Goal: Register for event/course

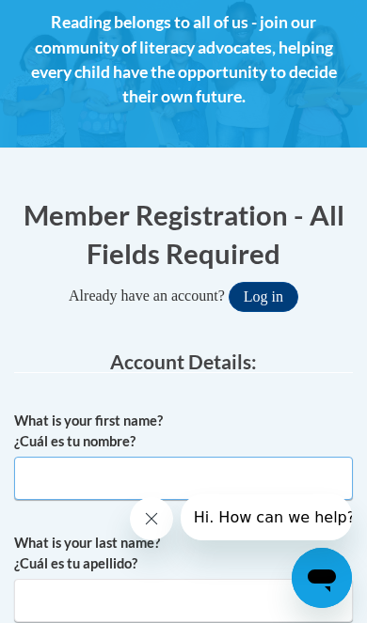
click at [223, 478] on input "What is your first name? ¿Cuál es tu nombre?" at bounding box center [183, 478] width 338 height 43
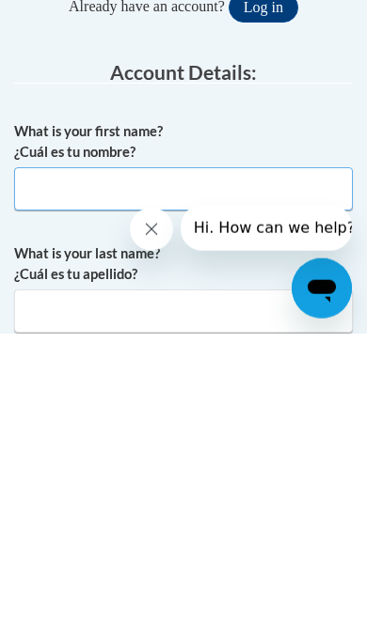
type input "Sheneka"
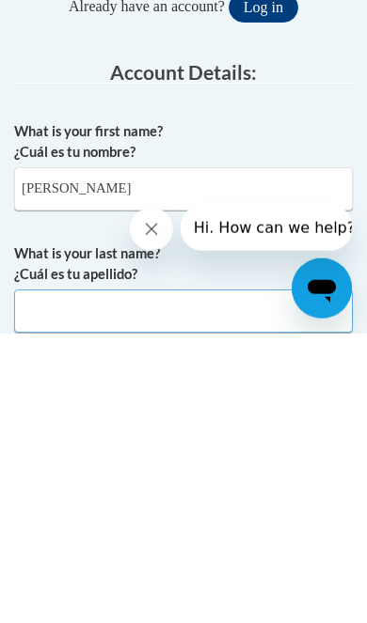
type input "Winford"
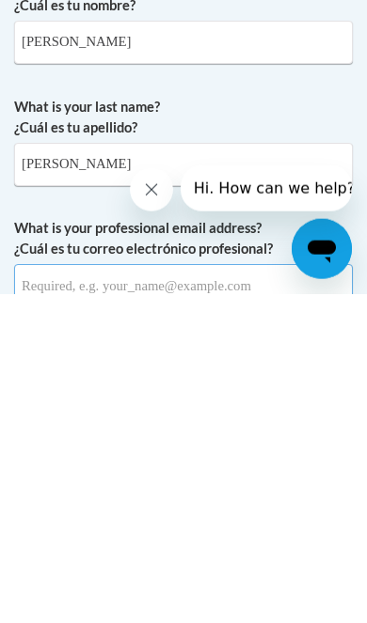
scroll to position [494, 0]
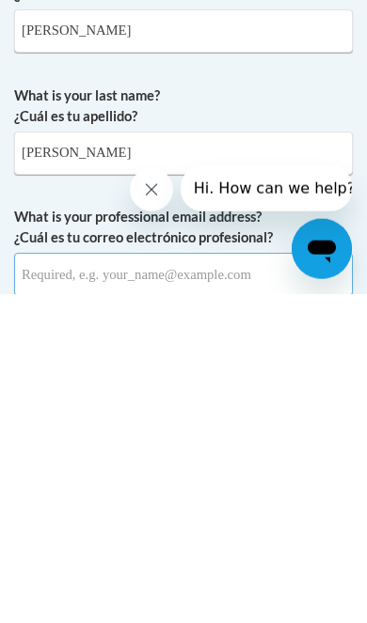
type input "shenekawinford@gmail.com"
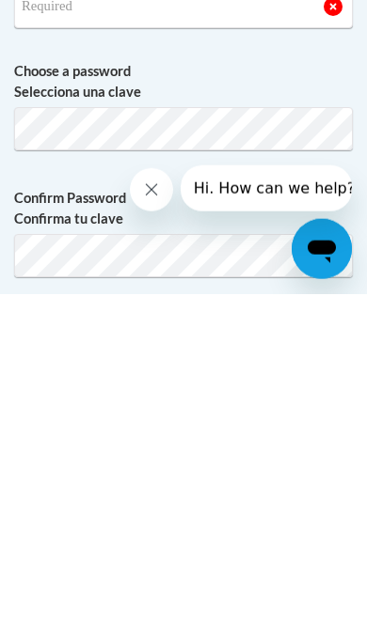
click at [156, 191] on icon "Close message from company" at bounding box center [151, 189] width 17 height 17
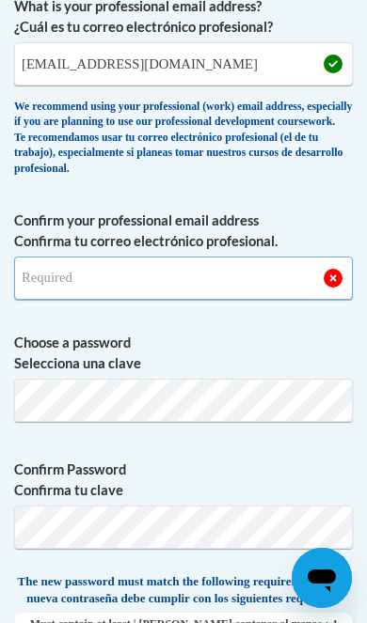
click at [231, 281] on input "Confirm your professional email address Confirma tu correo electrónico profesio…" at bounding box center [183, 278] width 338 height 43
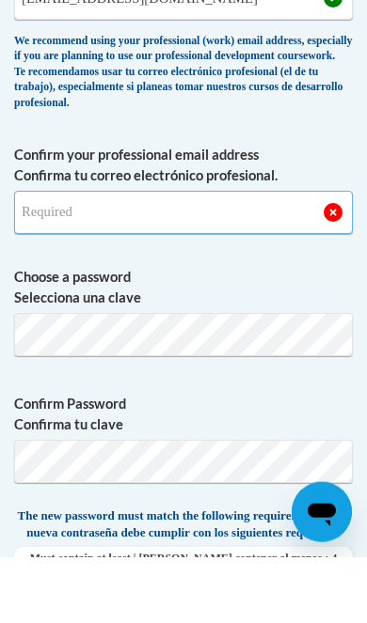
type input "shenekawinford@gmail.com"
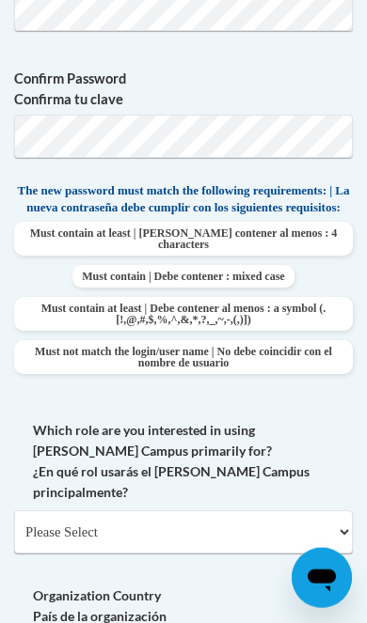
scroll to position [1434, 0]
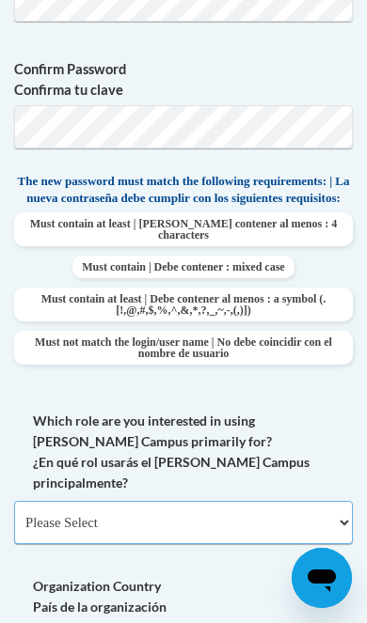
click at [277, 501] on select "Please Select College/University | Colegio/Universidad Community/Nonprofit Part…" at bounding box center [183, 522] width 338 height 43
select select "fbf2d438-af2f-41f8-98f1-81c410e29de3"
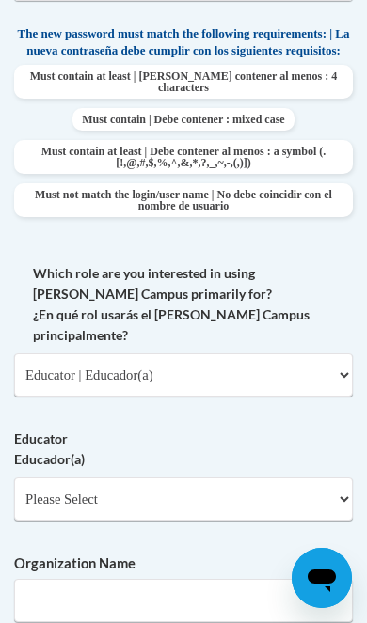
scroll to position [1582, 0]
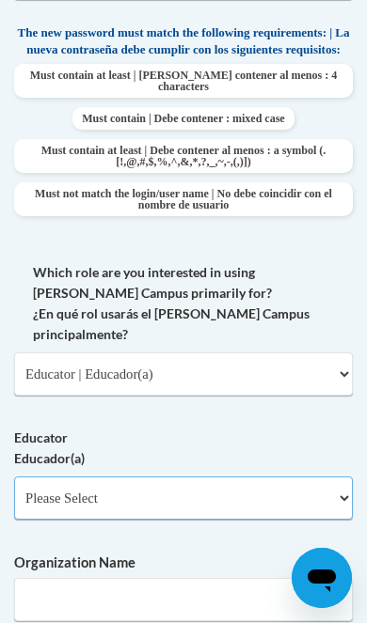
click at [211, 477] on select "Please Select Early Learning/Daycare Teacher/Family Home Care Provider | Maestr…" at bounding box center [183, 498] width 338 height 43
select select "5e2af403-4f2c-4e49-a02f-103e55d7b75b"
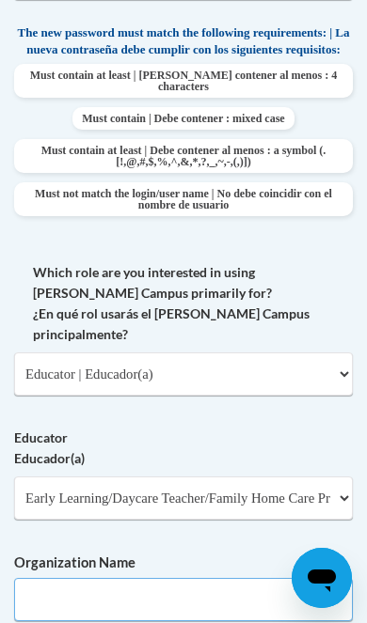
click at [208, 578] on input "Organization Name" at bounding box center [183, 599] width 338 height 43
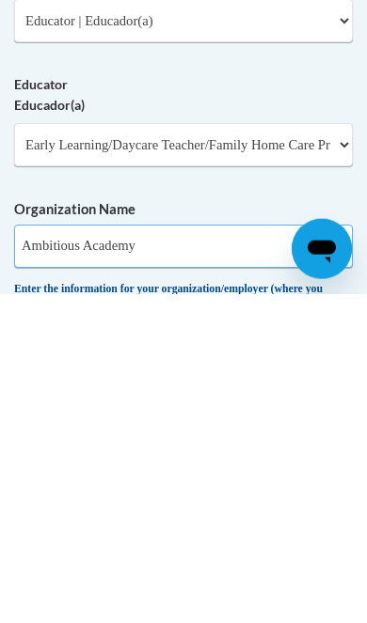
type input "Ambitious Academy"
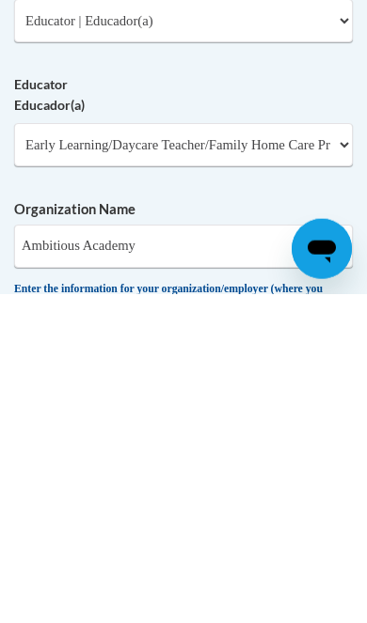
scroll to position [1937, 0]
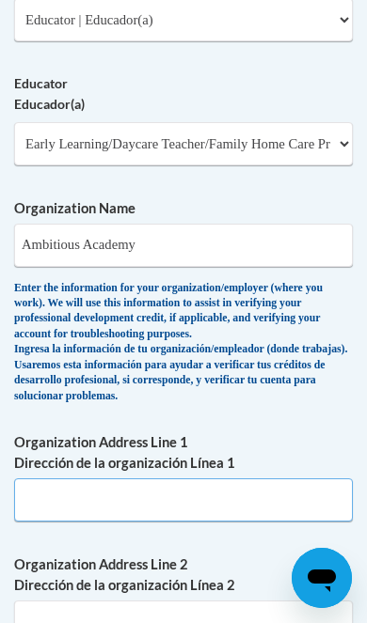
click at [195, 479] on input "Organization Address Line 1 Dirección de la organización Línea 1" at bounding box center [183, 500] width 338 height 43
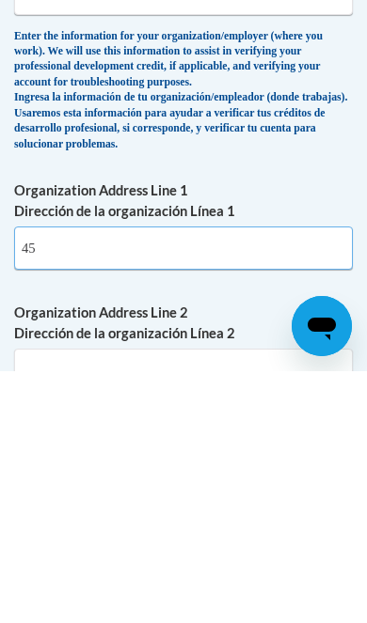
type input "4"
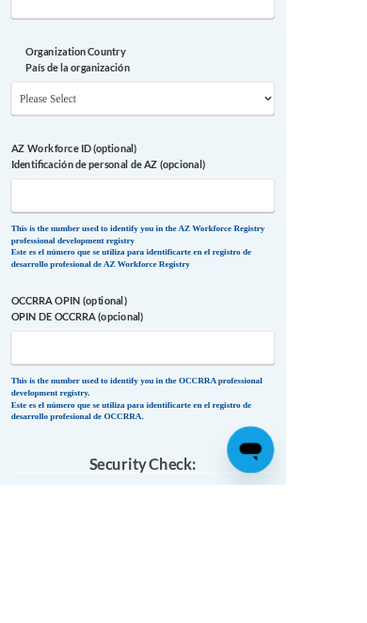
scroll to position [2610, 0]
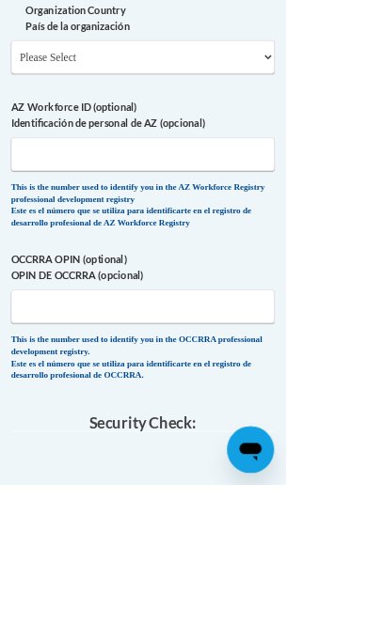
checkbox input "true"
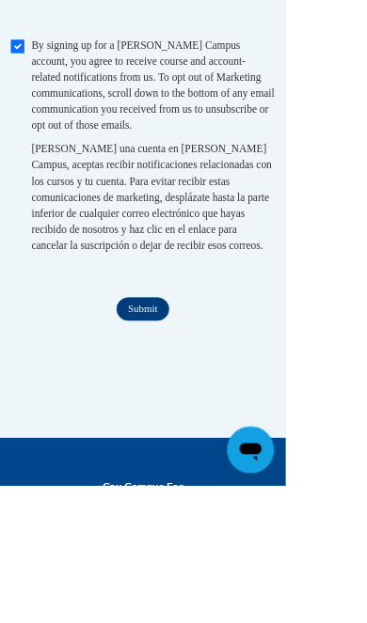
click at [189, 382] on input "Submit" at bounding box center [183, 397] width 68 height 30
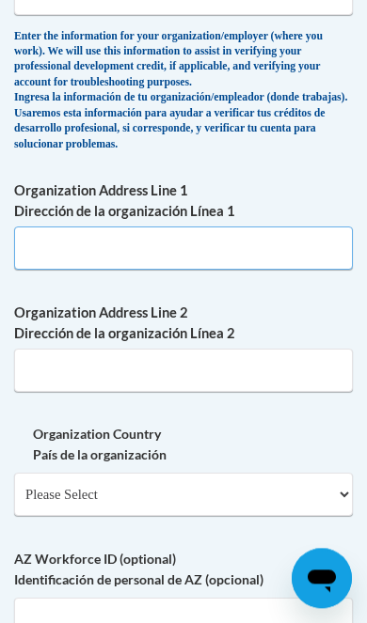
click at [231, 227] on input "Organization Address Line 1 Dirección de la organización Línea 1" at bounding box center [183, 248] width 338 height 43
click at [234, 227] on input "Organization Address Line 1 Dirección de la organización Línea 1" at bounding box center [183, 248] width 338 height 43
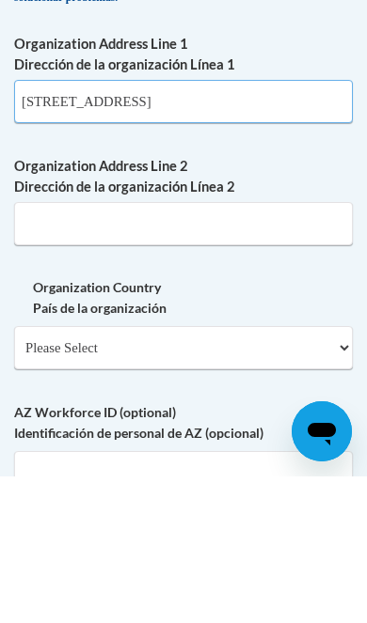
type input "4560 Hwy 80 West"
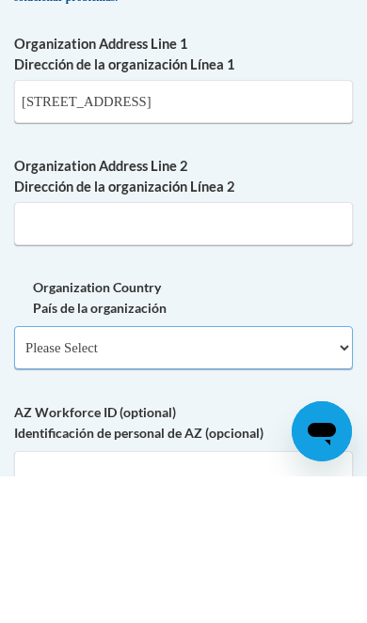
click at [214, 473] on select "Please Select United States | Estados Unidos Outside of the United States | Fue…" at bounding box center [183, 494] width 338 height 43
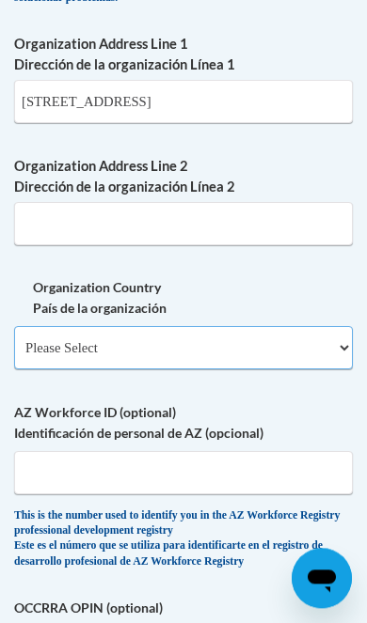
select select "ad49bcad-a171-4b2e-b99c-48b446064914"
select select
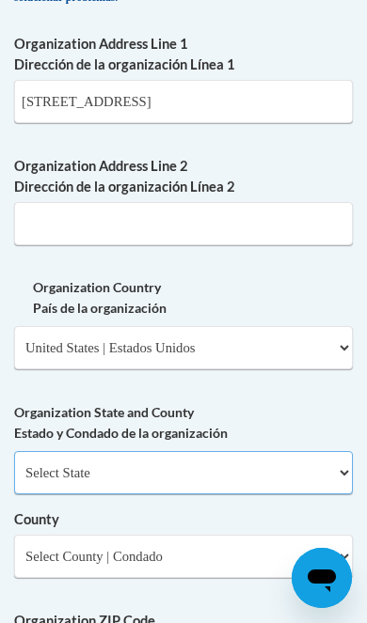
click at [235, 451] on select "Select State Alabama Alaska Arizona Arkansas California Colorado Connecticut De…" at bounding box center [183, 472] width 338 height 43
select select "Mississippi"
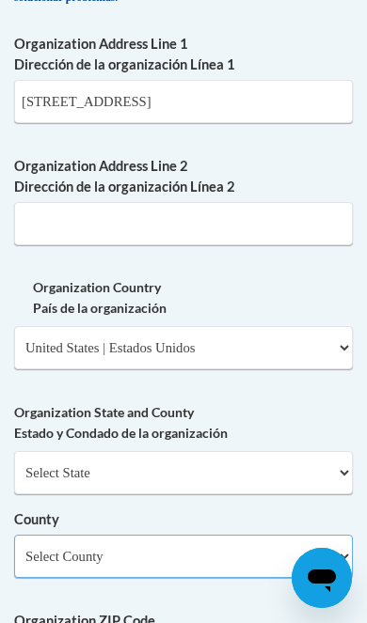
click at [214, 535] on select "Select County Adams Alcorn Amite Attala Benton Bolivar Calhoun Carroll Chickasa…" at bounding box center [183, 556] width 338 height 43
select select "Hinds"
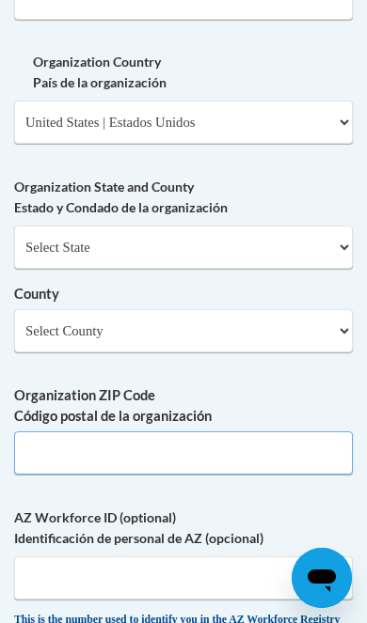
click at [193, 432] on input "Organization ZIP Code Código postal de la organización" at bounding box center [183, 453] width 338 height 43
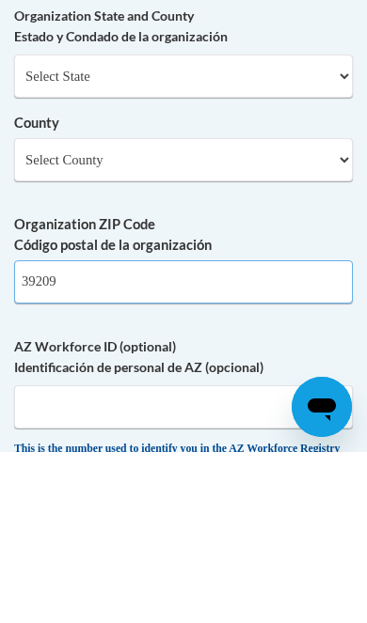
type input "39209"
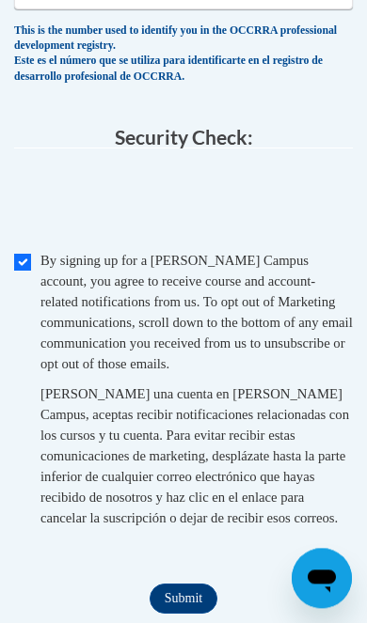
scroll to position [3355, 0]
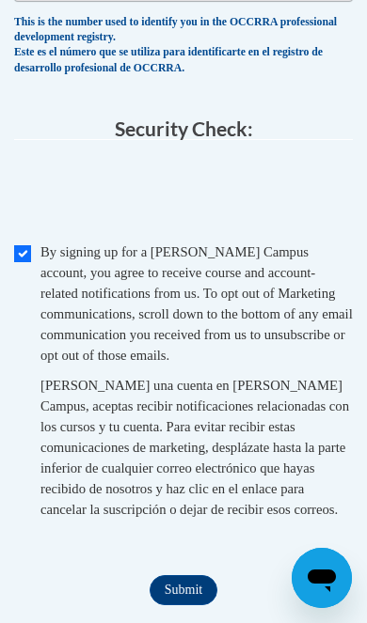
click at [182, 575] on input "Submit" at bounding box center [183, 590] width 68 height 30
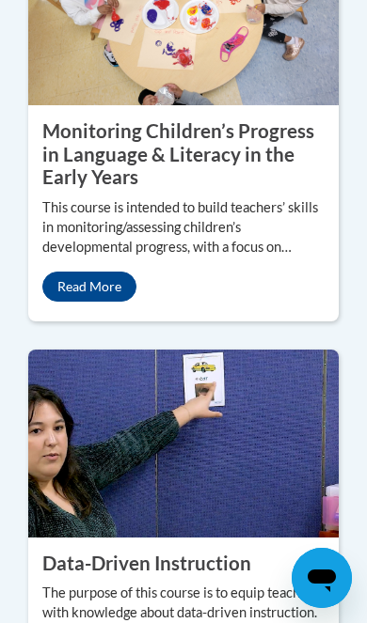
scroll to position [3748, 0]
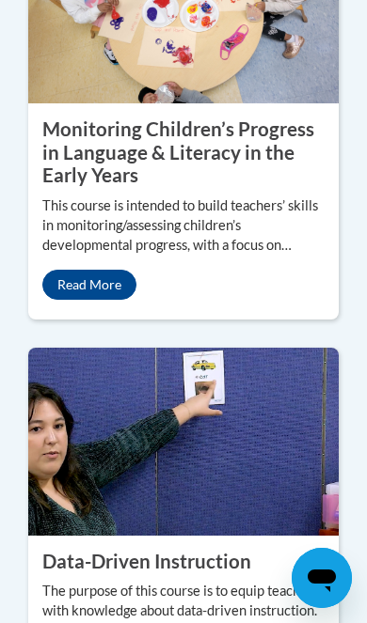
click at [184, 256] on p "This course is intended to build teachers’ skills in monitoring/assessing child…" at bounding box center [183, 225] width 282 height 59
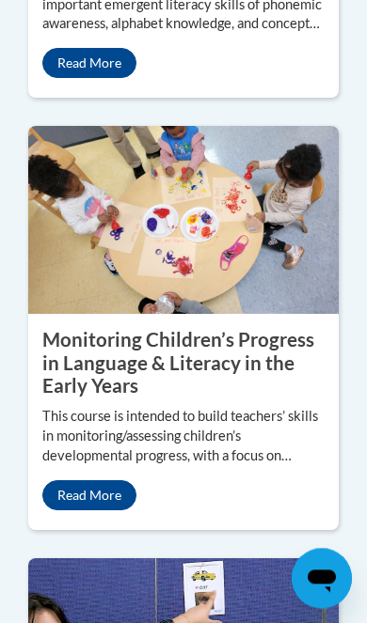
scroll to position [3538, 0]
click at [165, 78] on p "Read More" at bounding box center [183, 63] width 282 height 30
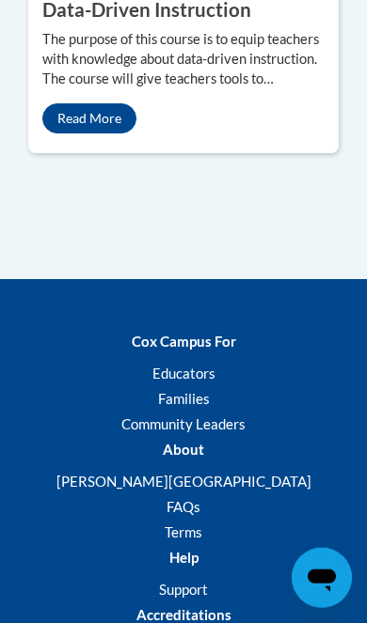
scroll to position [4288, 0]
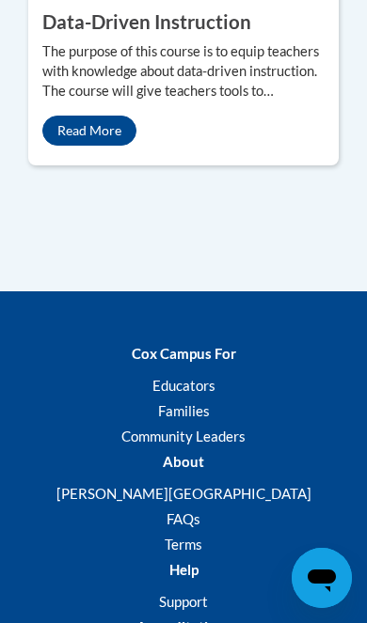
click at [217, 102] on p "The purpose of this course is to equip teachers with knowledge about data-drive…" at bounding box center [183, 71] width 282 height 59
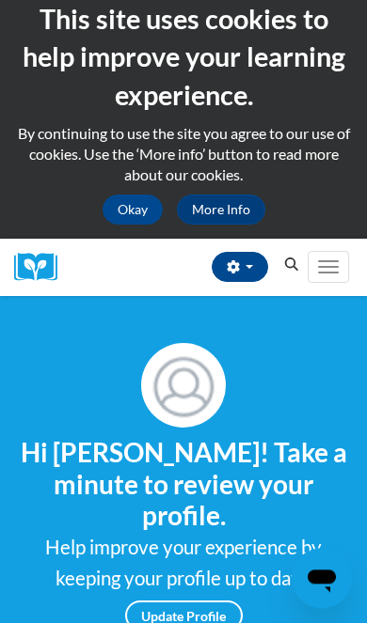
scroll to position [0, 0]
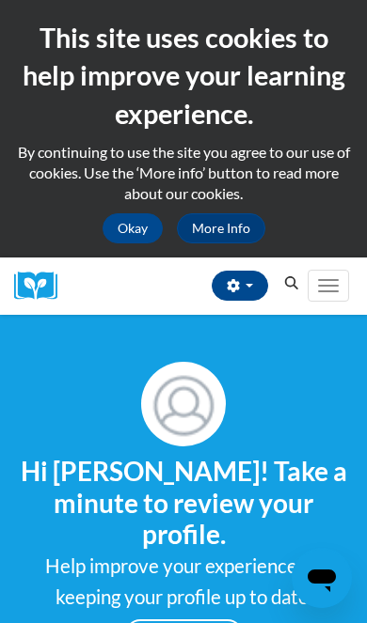
click at [138, 218] on button "Okay" at bounding box center [132, 228] width 60 height 30
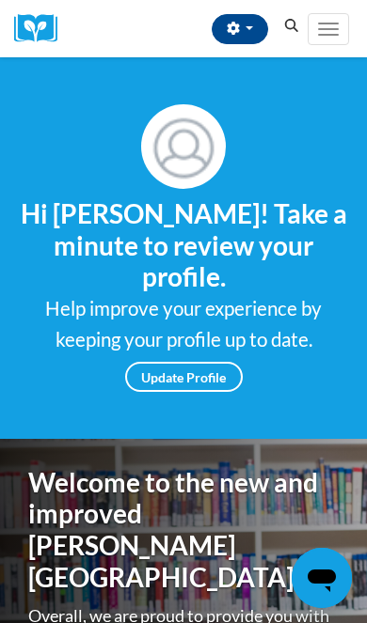
click at [321, 25] on button "Toggle navigation" at bounding box center [327, 29] width 41 height 32
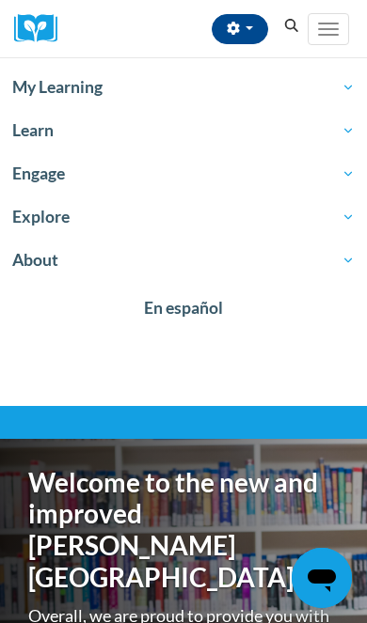
click at [330, 86] on span "My Learning" at bounding box center [183, 87] width 342 height 23
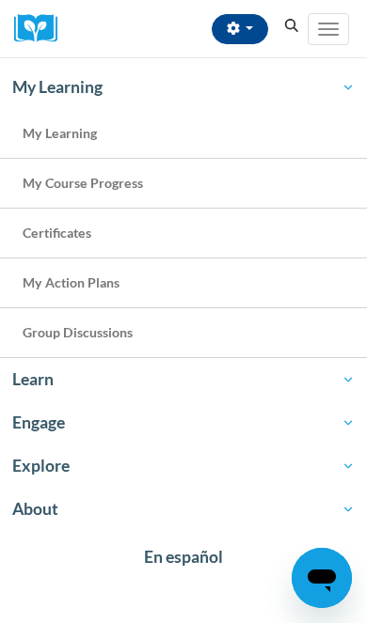
click at [94, 382] on span "Learn" at bounding box center [183, 380] width 342 height 23
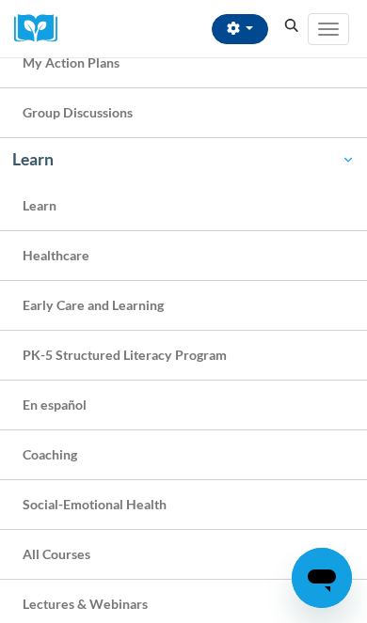
scroll to position [221, 0]
click at [119, 307] on span "Early Care and Learning" at bounding box center [93, 304] width 141 height 16
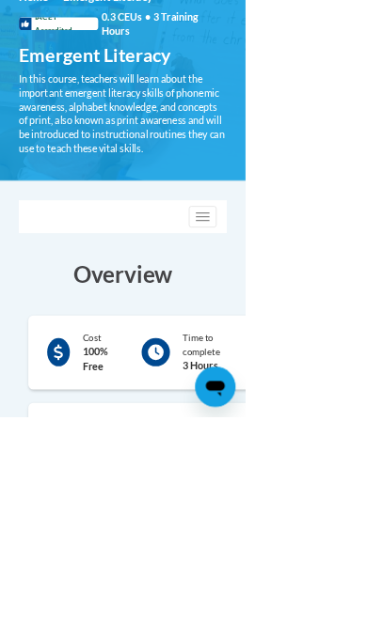
scroll to position [358, 0]
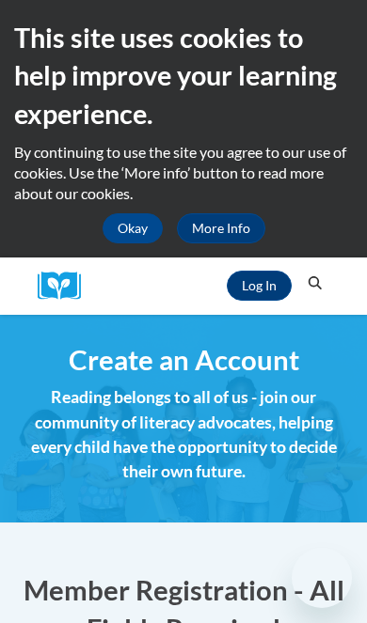
scroll to position [1540, 0]
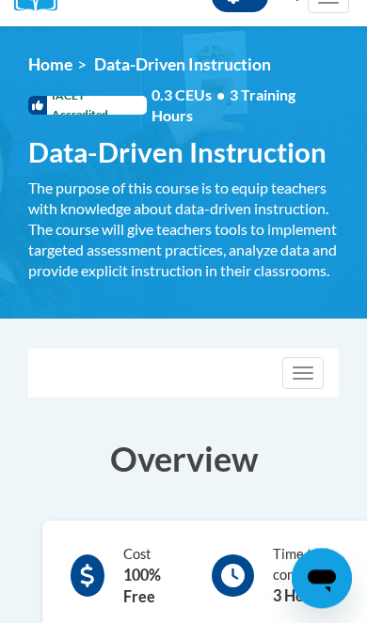
scroll to position [292, 0]
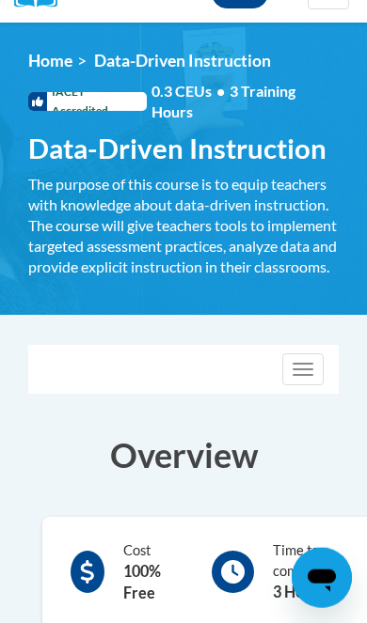
click at [306, 385] on button "Toggle navigation" at bounding box center [302, 370] width 41 height 32
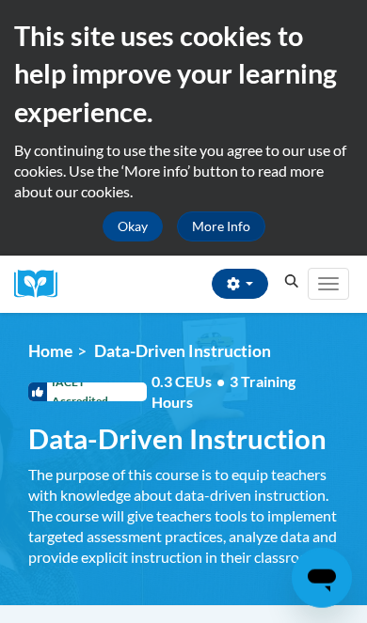
scroll to position [0, 0]
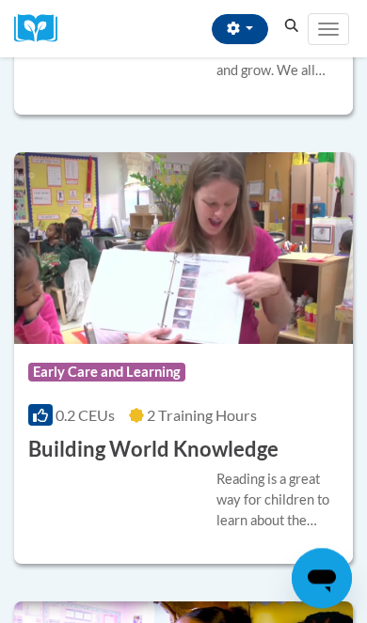
scroll to position [1759, 0]
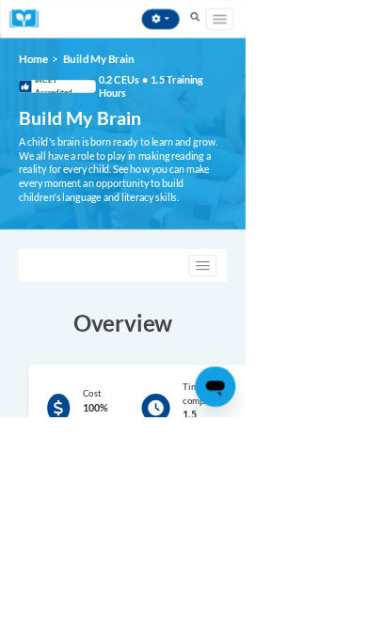
scroll to position [6, 0]
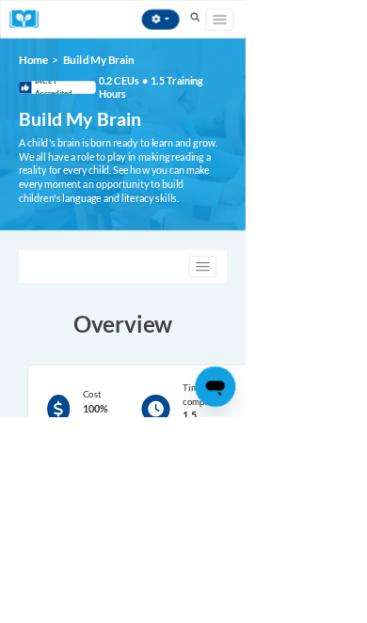
click at [304, 404] on button "Toggle navigation" at bounding box center [302, 399] width 41 height 32
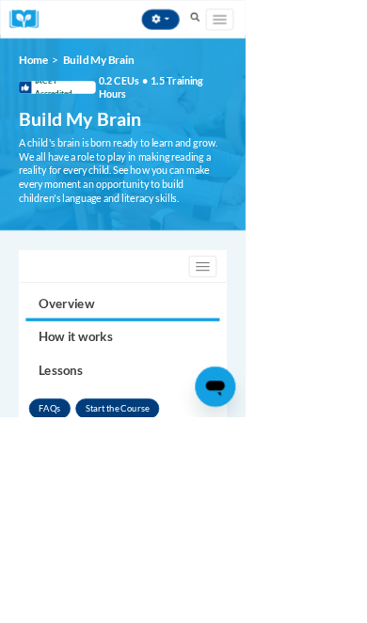
click at [207, 606] on button "Enroll" at bounding box center [175, 611] width 125 height 30
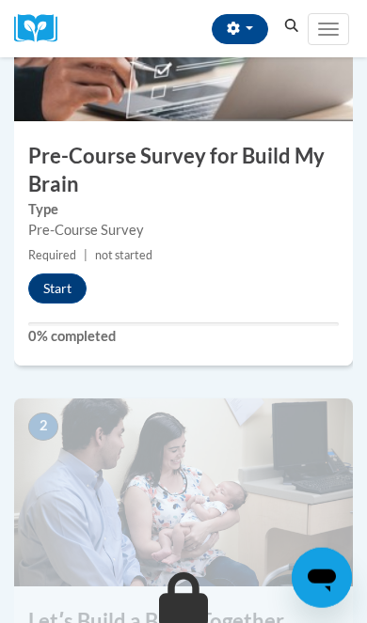
scroll to position [572, 0]
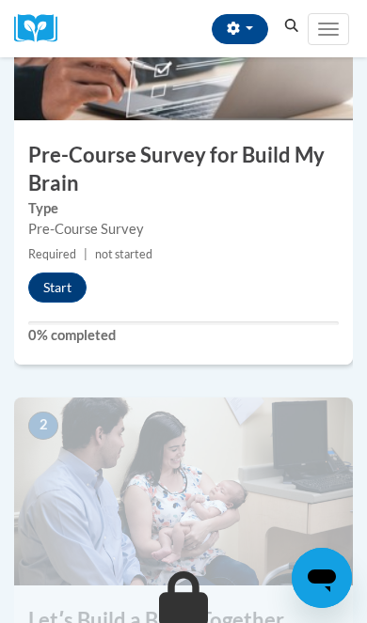
click at [66, 283] on button "Start" at bounding box center [57, 288] width 58 height 30
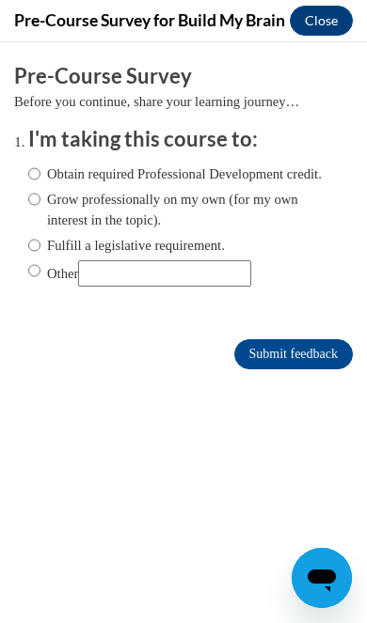
scroll to position [0, 0]
click at [40, 171] on input "Obtain required Professional Development credit." at bounding box center [34, 174] width 12 height 21
radio input "true"
click at [39, 201] on input "Grow professionally on my own (for my own interest in the topic)." at bounding box center [34, 199] width 12 height 21
radio input "true"
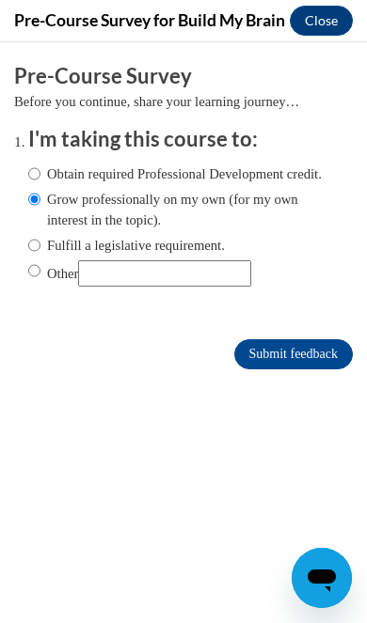
click at [34, 174] on input "Obtain required Professional Development credit." at bounding box center [34, 174] width 12 height 21
radio input "true"
click at [273, 360] on input "Submit feedback" at bounding box center [293, 354] width 118 height 30
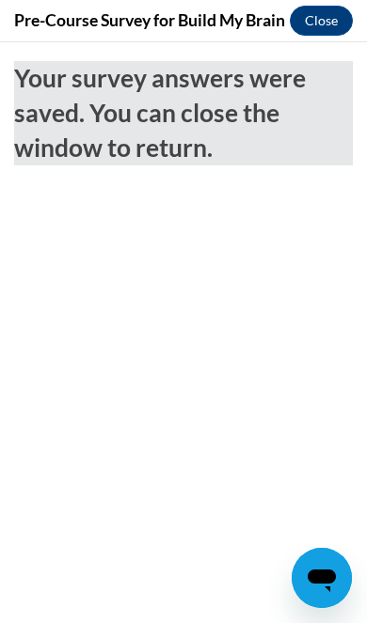
click at [316, 17] on button "Close" at bounding box center [321, 21] width 63 height 30
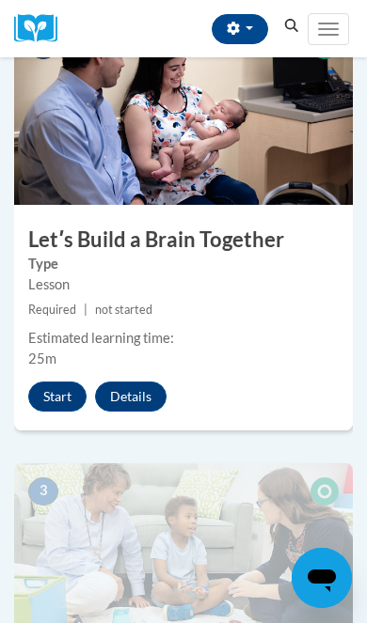
scroll to position [955, 0]
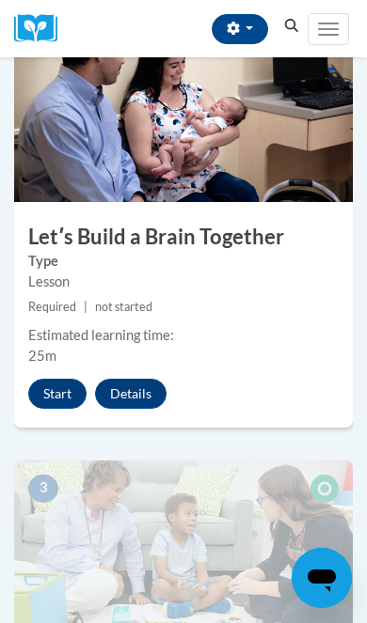
click at [62, 395] on button "Start" at bounding box center [57, 394] width 58 height 30
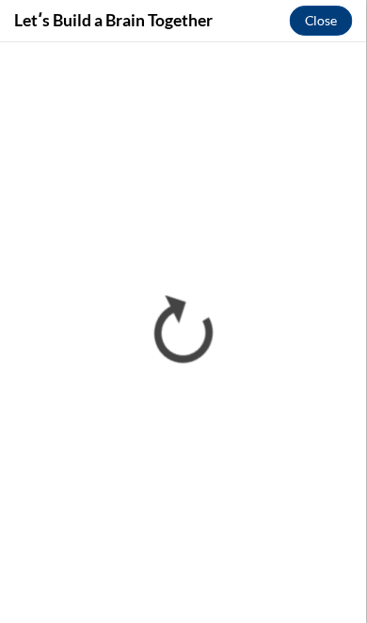
scroll to position [999, 0]
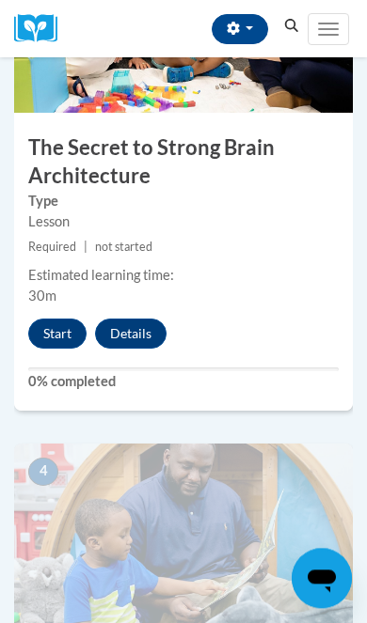
scroll to position [1534, 0]
click at [55, 328] on button "Start" at bounding box center [57, 334] width 58 height 30
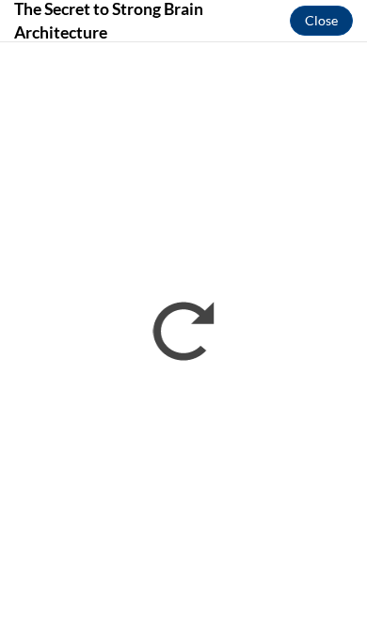
scroll to position [0, 0]
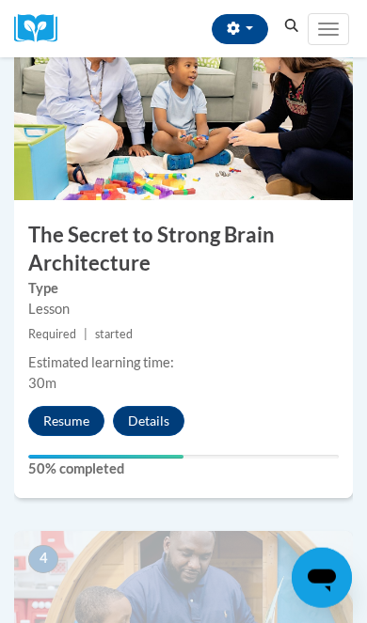
click at [75, 416] on button "Resume" at bounding box center [66, 421] width 76 height 30
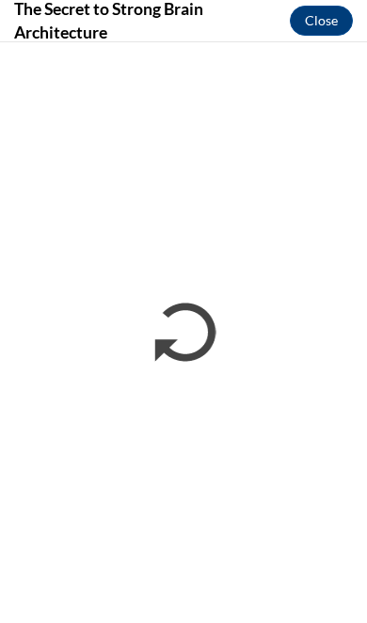
scroll to position [1447, 0]
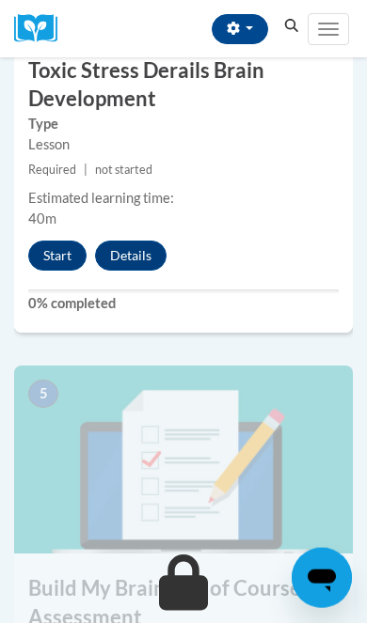
scroll to position [2131, 0]
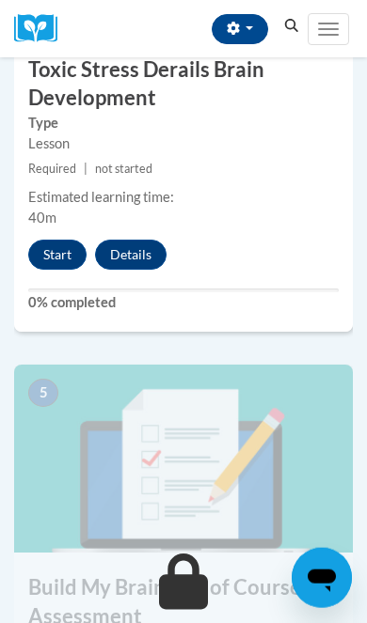
click at [50, 240] on button "Start" at bounding box center [57, 255] width 58 height 30
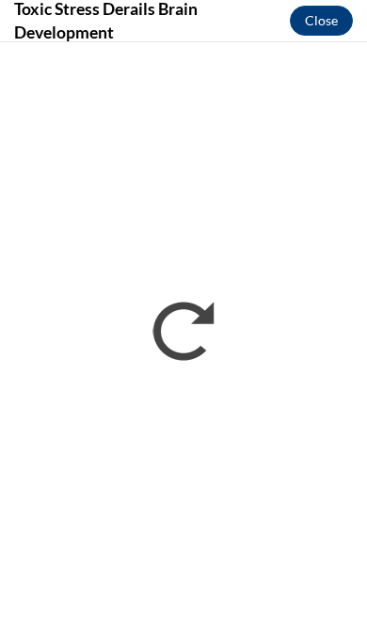
scroll to position [2131, 10]
